Goal: Task Accomplishment & Management: Complete application form

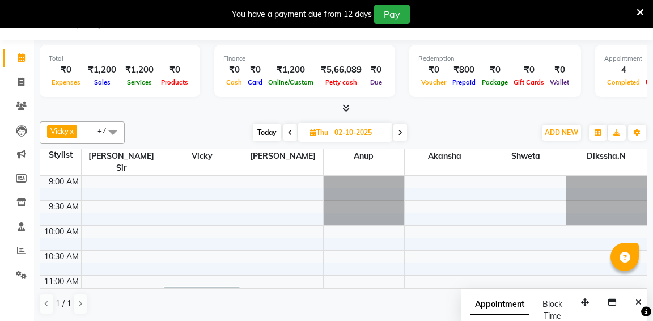
click at [289, 132] on icon at bounding box center [290, 132] width 5 height 7
type input "01-10-2025"
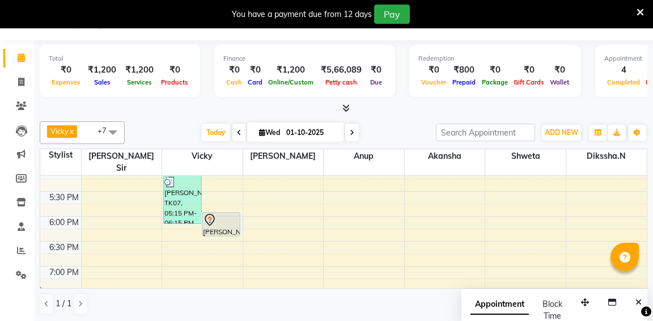
scroll to position [405, 0]
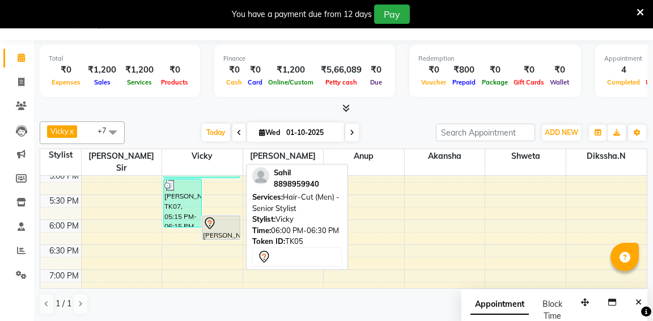
click at [235, 217] on div "[PERSON_NAME], TK05, 06:00 PM-06:30 PM, Hair-Cut (Men) - Senior Stylist" at bounding box center [220, 227] width 37 height 23
select select "7"
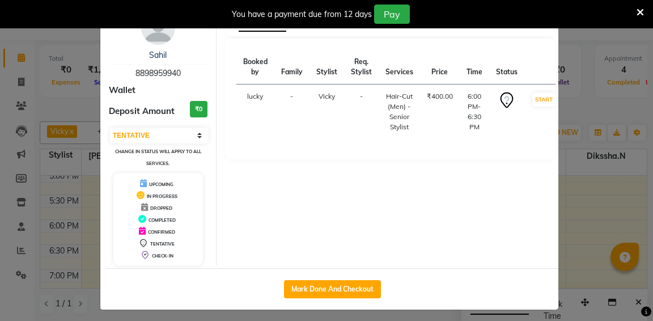
scroll to position [37, 0]
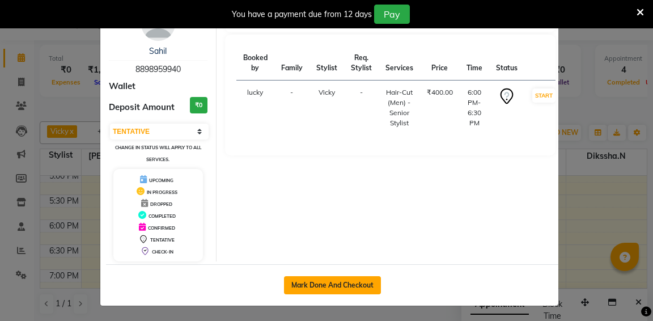
click at [335, 286] on button "Mark Done And Checkout" at bounding box center [332, 285] width 97 height 18
select select "service"
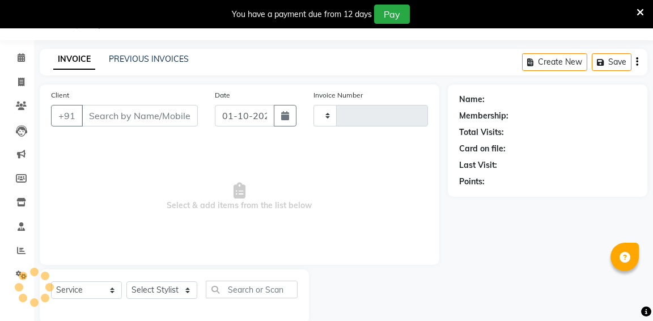
type input "1339"
select select "6746"
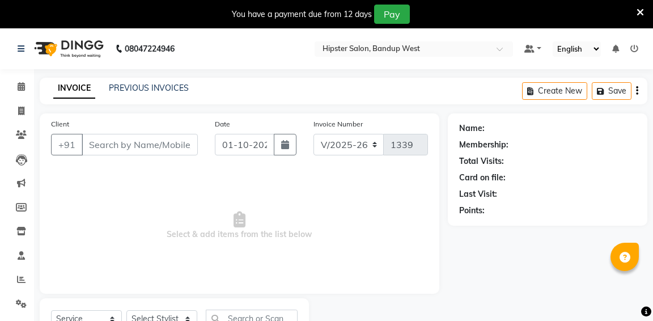
type input "8898959940"
select select "52835"
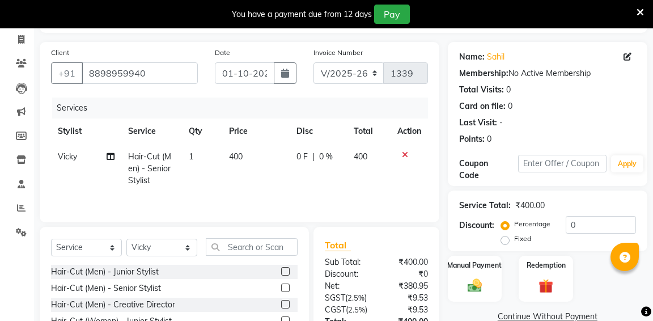
scroll to position [125, 0]
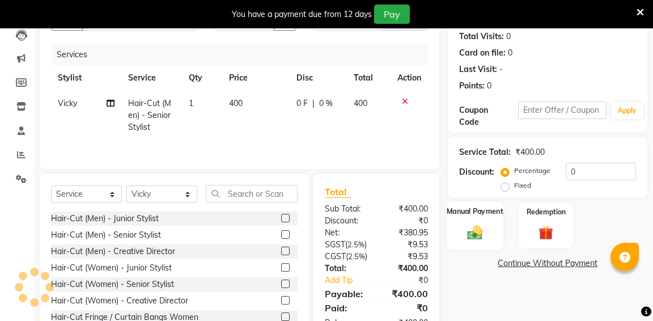
click at [461, 228] on div "Manual Payment" at bounding box center [475, 225] width 56 height 48
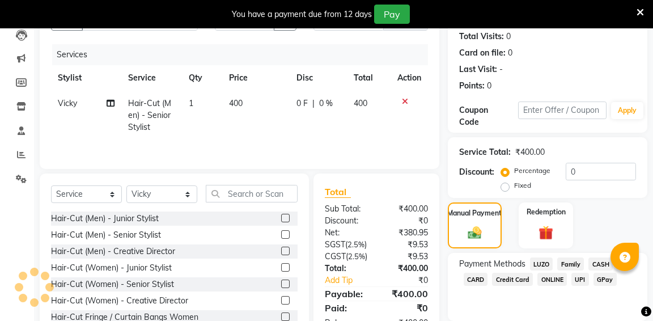
scroll to position [160, 0]
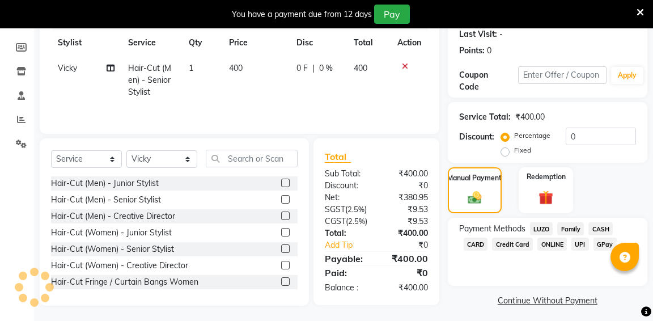
click at [600, 243] on span "GPay" at bounding box center [605, 244] width 23 height 13
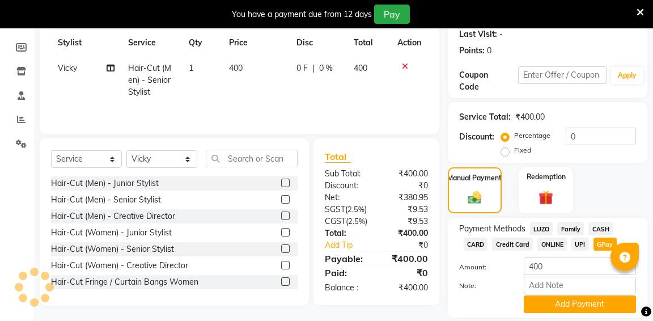
scroll to position [198, 0]
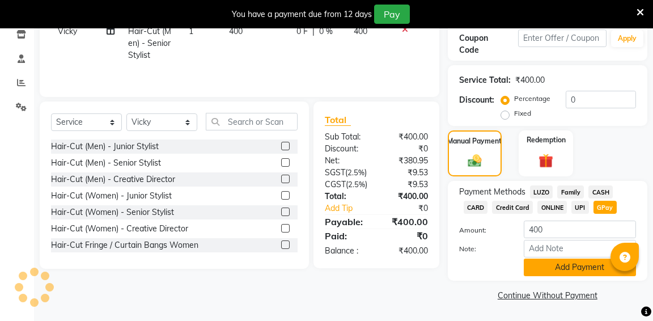
click at [572, 268] on button "Add Payment" at bounding box center [580, 268] width 112 height 18
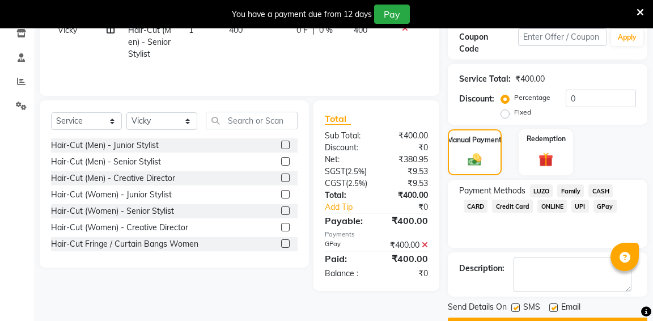
scroll to position [228, 0]
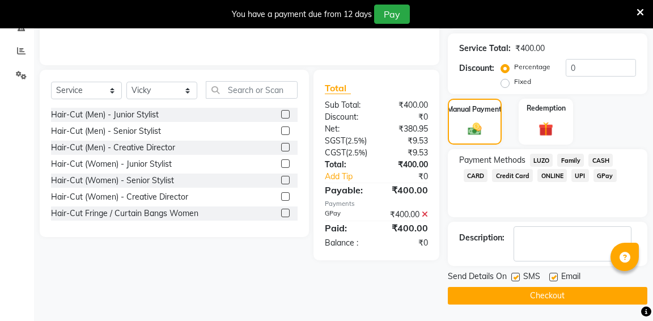
click at [547, 295] on button "Checkout" at bounding box center [548, 296] width 200 height 18
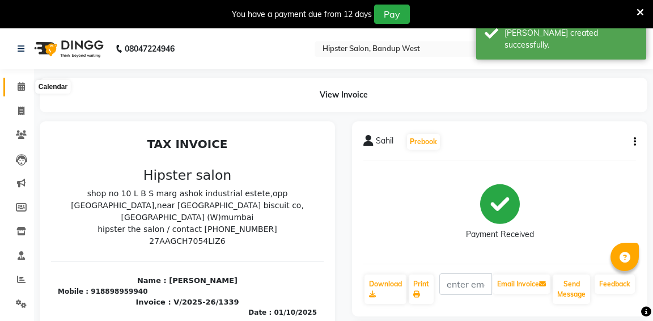
click at [20, 86] on icon at bounding box center [21, 86] width 7 height 9
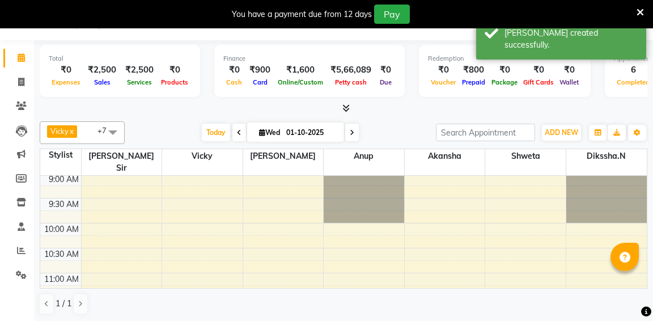
scroll to position [1, 0]
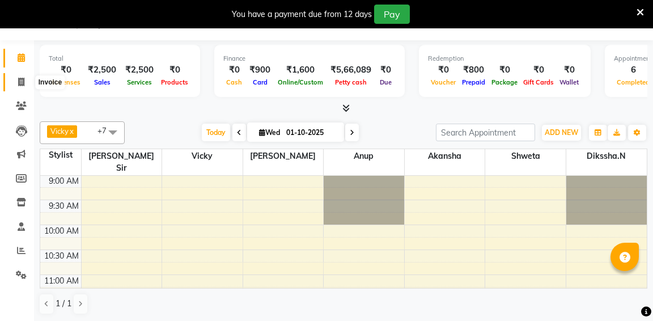
click at [20, 82] on icon at bounding box center [21, 82] width 6 height 9
select select "service"
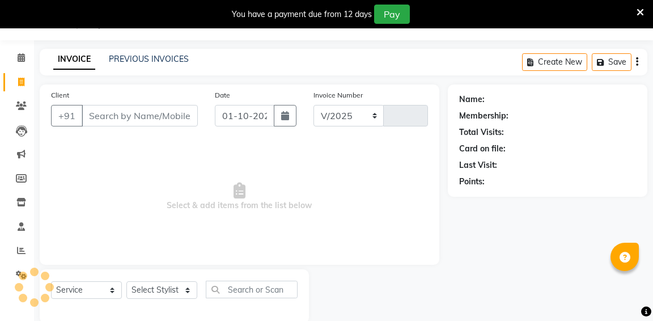
select select "6746"
type input "1340"
click at [166, 57] on link "PREVIOUS INVOICES" at bounding box center [149, 59] width 80 height 10
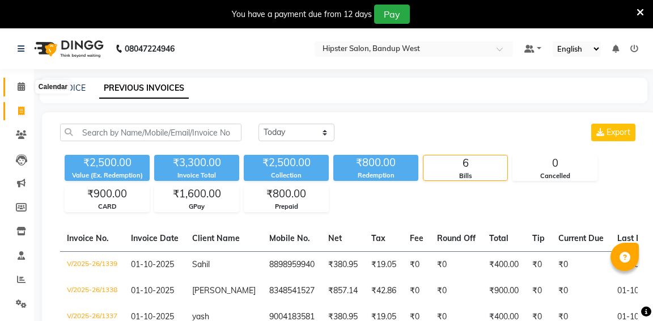
click at [21, 88] on icon at bounding box center [21, 86] width 7 height 9
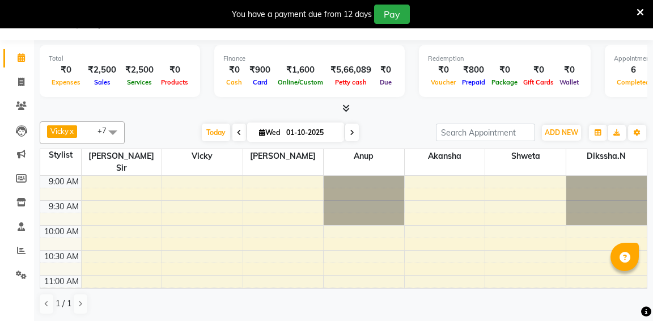
scroll to position [25, 0]
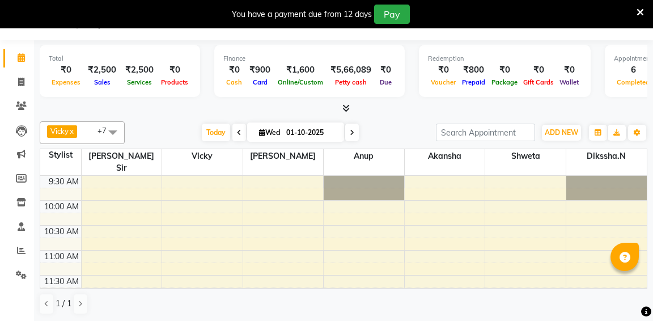
click at [356, 131] on span at bounding box center [352, 133] width 14 height 18
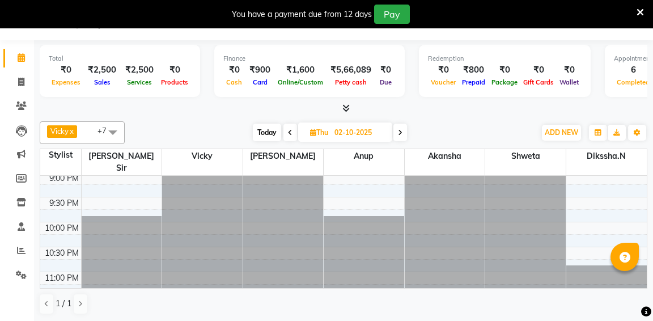
scroll to position [616, 0]
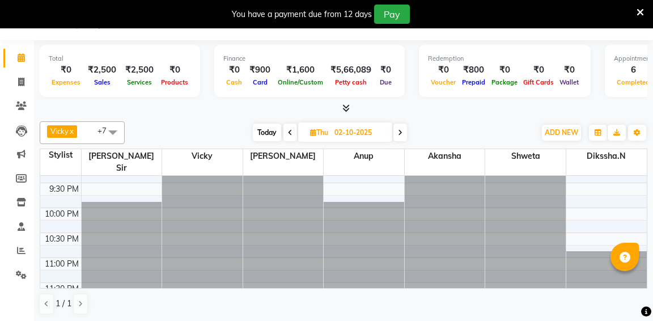
click at [291, 131] on icon at bounding box center [290, 132] width 5 height 7
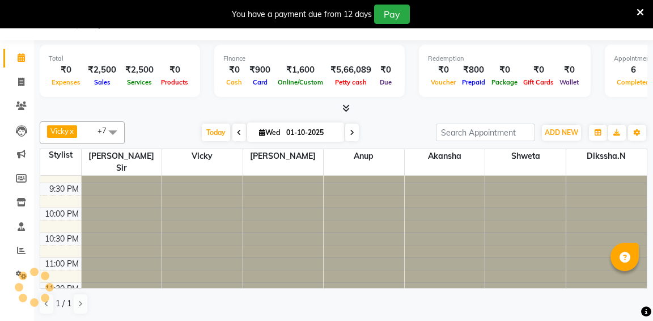
scroll to position [544, 0]
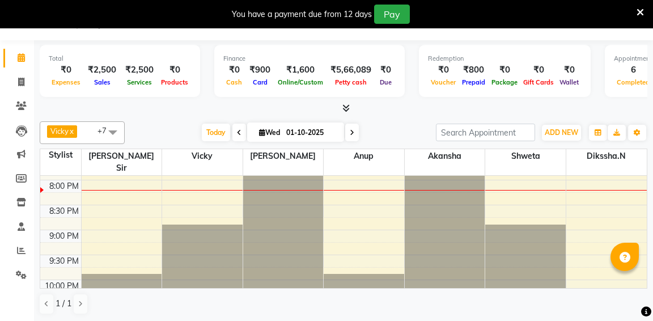
click at [354, 131] on icon at bounding box center [352, 132] width 5 height 7
type input "02-10-2025"
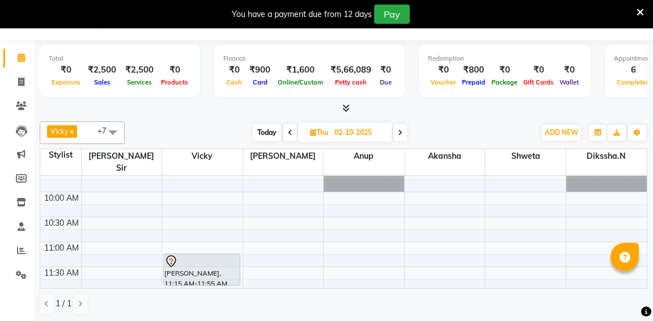
scroll to position [27, 0]
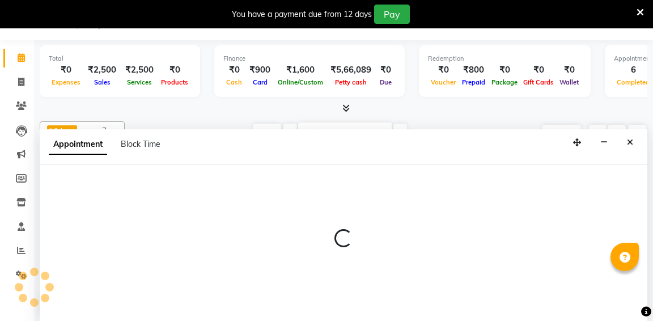
select select "58202"
select select "tentative"
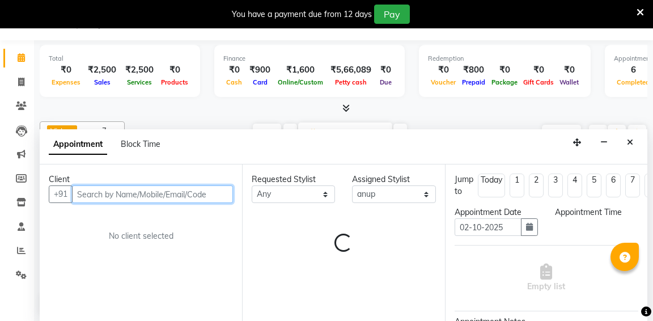
select select "660"
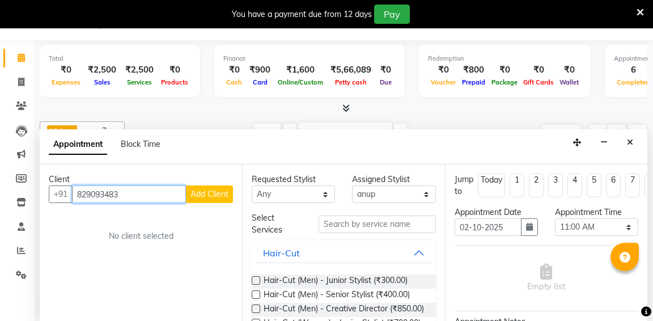
type input "829093483"
click at [204, 201] on button "Add Client" at bounding box center [209, 194] width 47 height 18
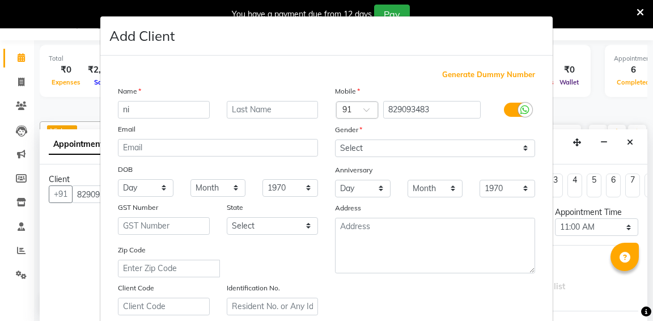
type input "n"
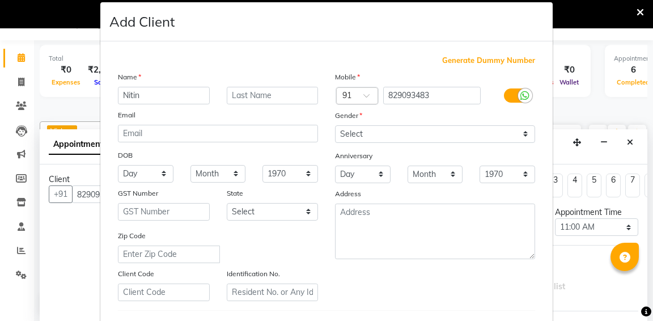
scroll to position [11, 0]
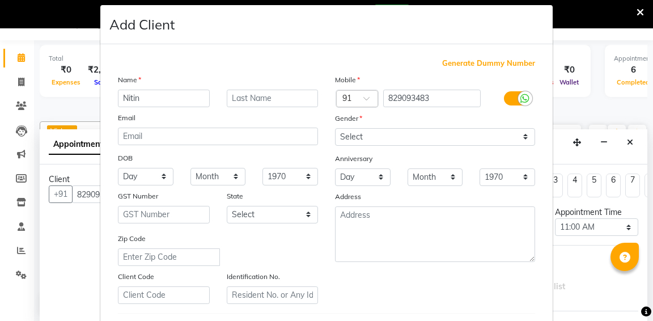
type input "Nitin"
click at [249, 101] on input "text" at bounding box center [273, 99] width 92 height 18
click at [346, 134] on select "Select [DEMOGRAPHIC_DATA] [DEMOGRAPHIC_DATA] Other Prefer Not To Say" at bounding box center [435, 137] width 200 height 18
select select "[DEMOGRAPHIC_DATA]"
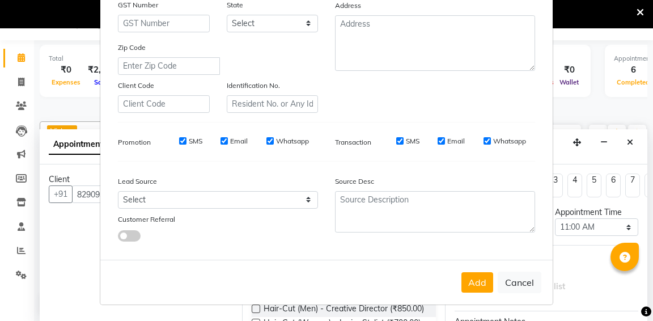
scroll to position [208, 0]
click at [481, 281] on button "Add" at bounding box center [478, 282] width 32 height 20
select select
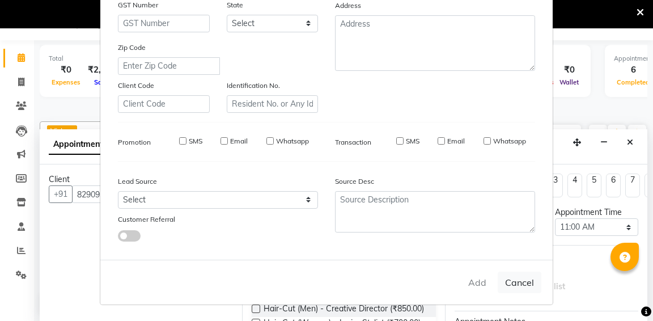
select select
checkbox input "false"
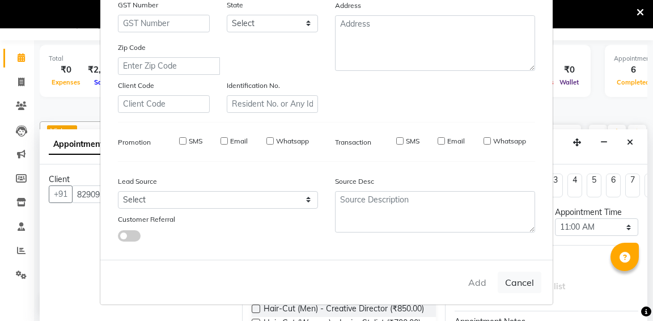
checkbox input "false"
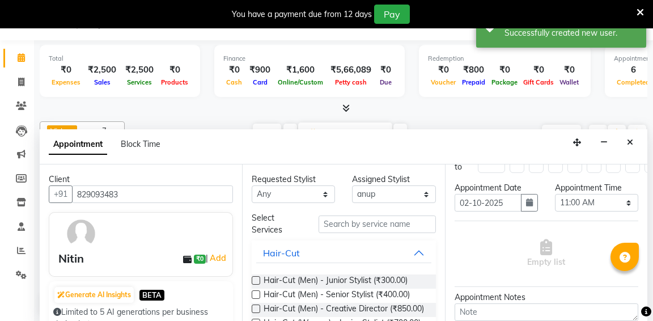
scroll to position [27, 0]
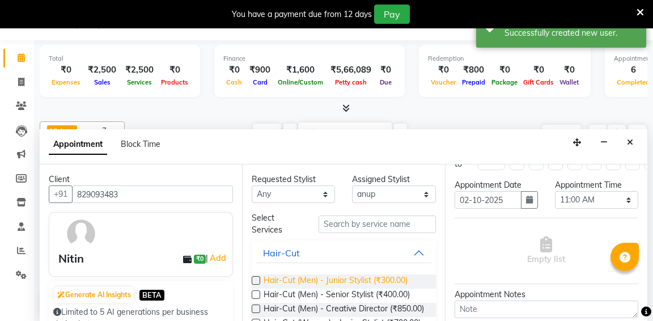
click at [388, 278] on span "Hair-Cut (Men) - Junior Stylist (₹300.00)" at bounding box center [336, 281] width 144 height 14
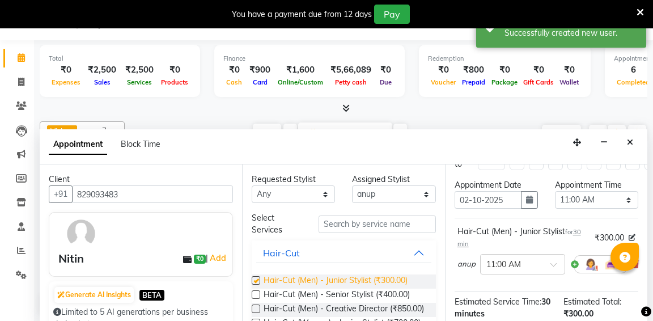
checkbox input "false"
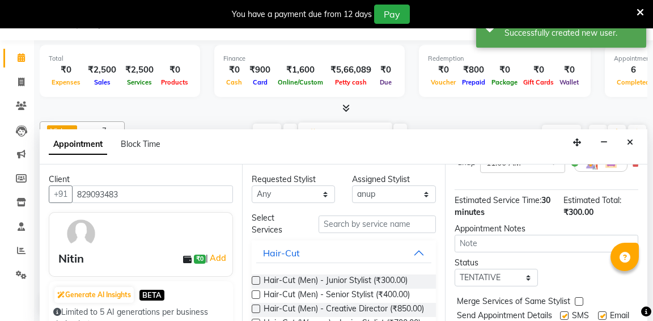
scroll to position [174, 0]
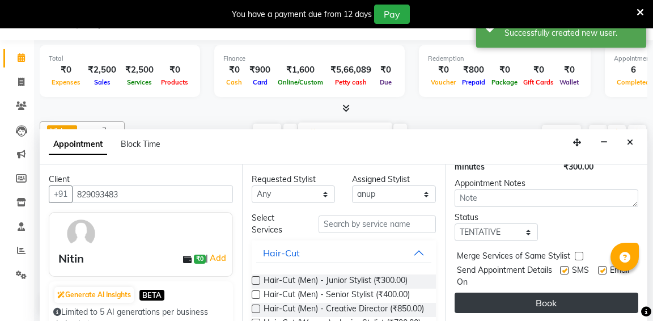
click at [536, 299] on button "Book" at bounding box center [547, 303] width 184 height 20
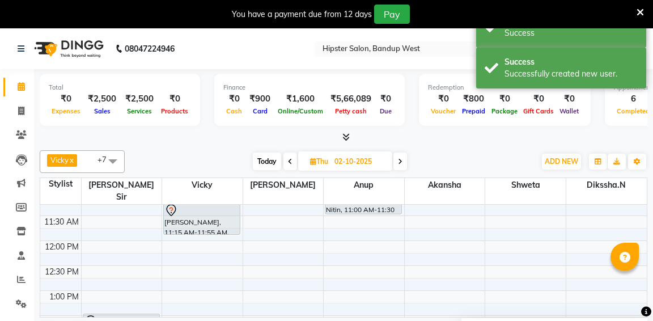
scroll to position [115, 0]
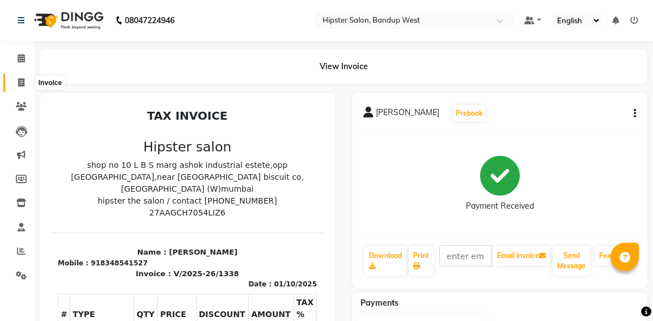
click at [18, 82] on icon at bounding box center [21, 82] width 6 height 9
select select "service"
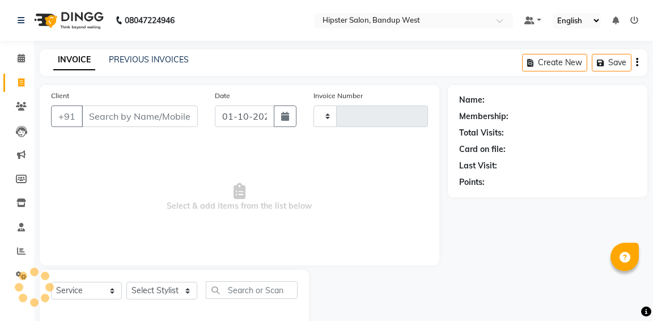
scroll to position [20, 0]
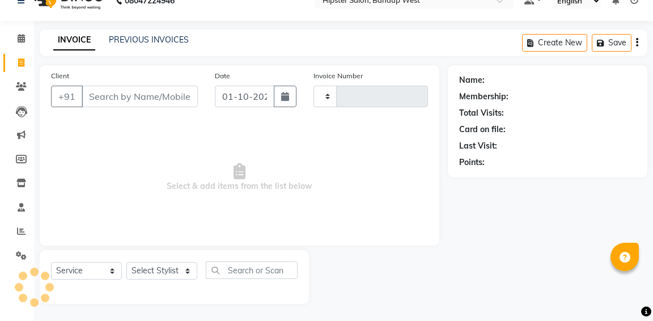
type input "1339"
select select "6746"
click at [144, 38] on link "PREVIOUS INVOICES" at bounding box center [149, 40] width 80 height 10
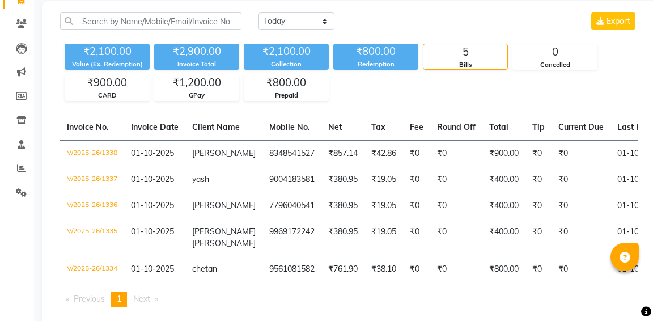
scroll to position [77, 0]
